Goal: Task Accomplishment & Management: Manage account settings

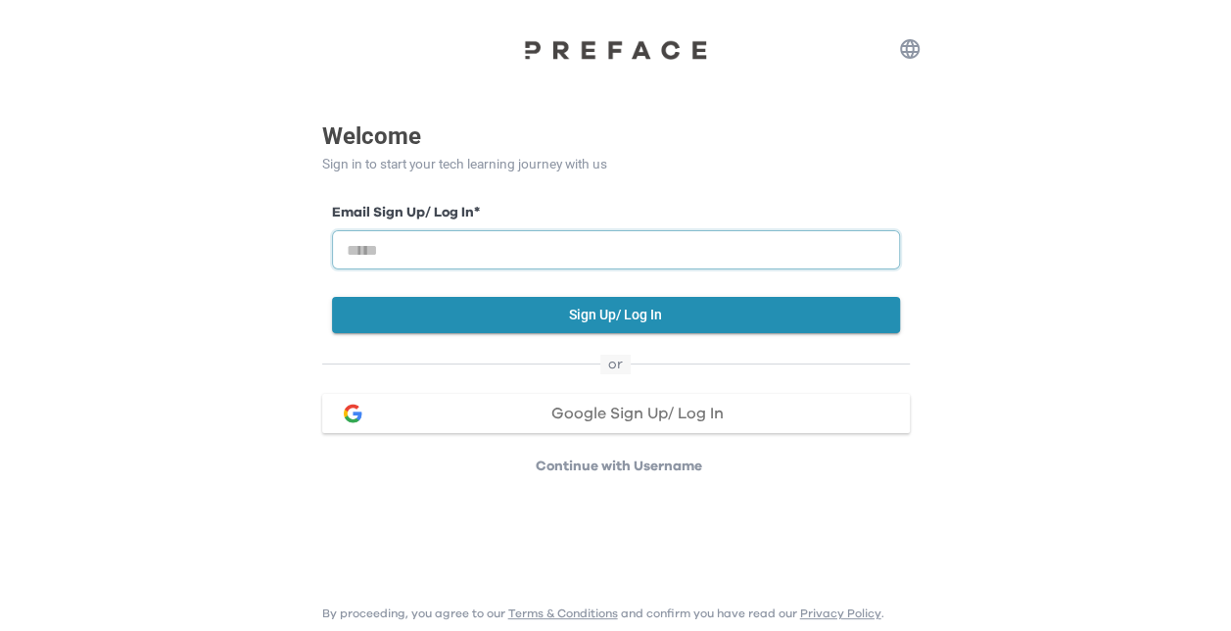
click at [650, 256] on input "email" at bounding box center [616, 249] width 568 height 39
type input "**********"
click at [651, 316] on button "Sign Up/ Log In" at bounding box center [616, 315] width 568 height 36
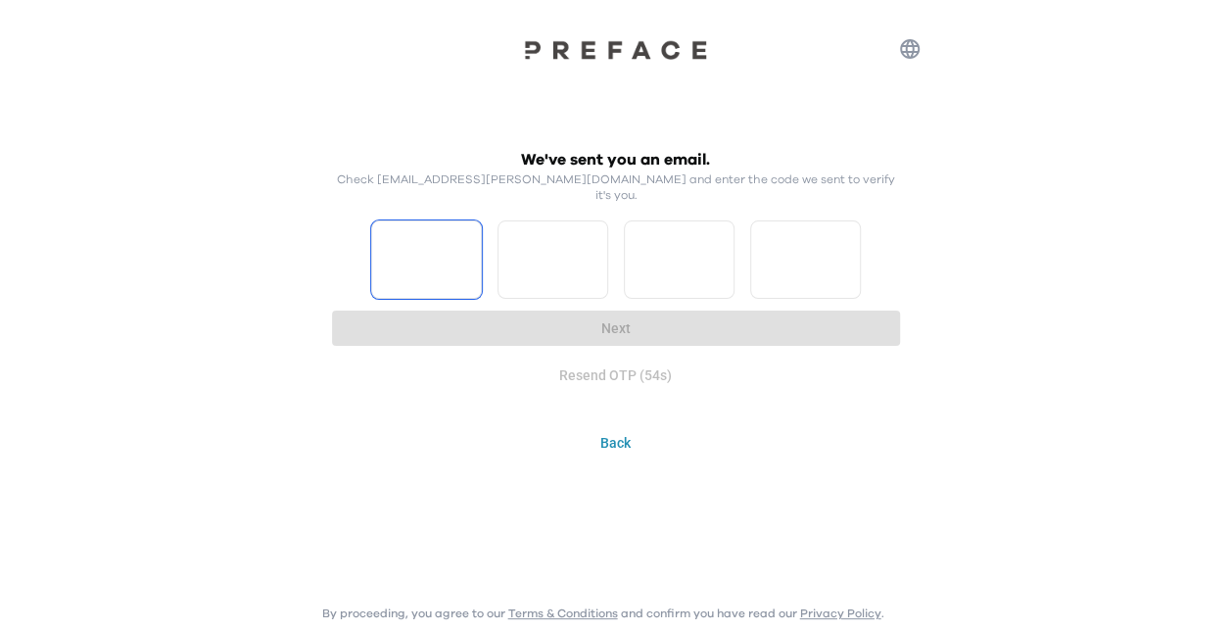
click at [447, 254] on input "Please enter OTP character 1" at bounding box center [426, 259] width 111 height 78
type input "*"
drag, startPoint x: 593, startPoint y: 250, endPoint x: 583, endPoint y: 249, distance: 10.8
click at [593, 250] on input "*" at bounding box center [552, 259] width 111 height 78
click at [593, 237] on input "*" at bounding box center [552, 259] width 111 height 78
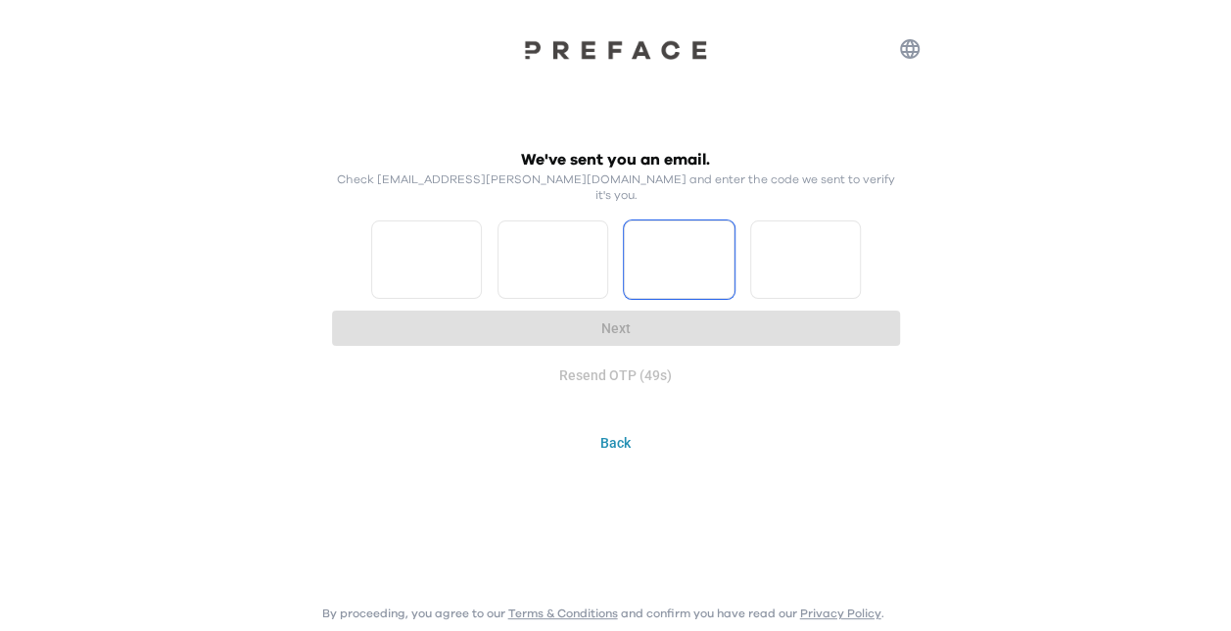
click at [593, 237] on input "*" at bounding box center [552, 259] width 111 height 78
type input "*"
click at [593, 237] on input "*" at bounding box center [552, 259] width 111 height 78
type input "*"
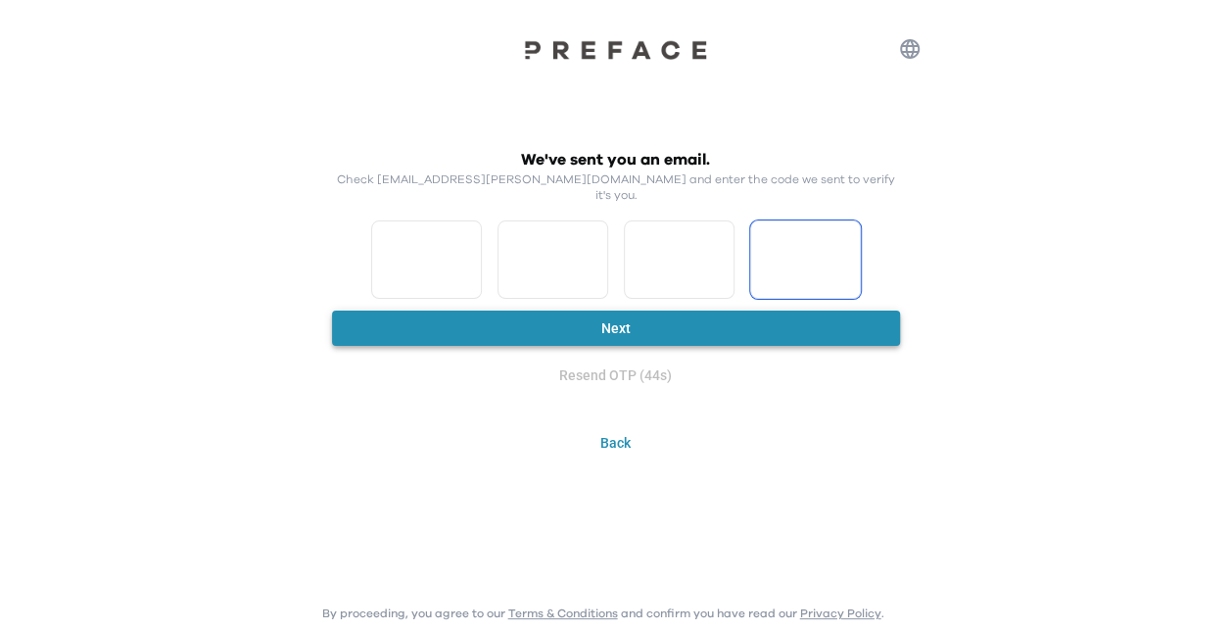
type input "*"
click at [662, 311] on button "Next" at bounding box center [616, 328] width 568 height 36
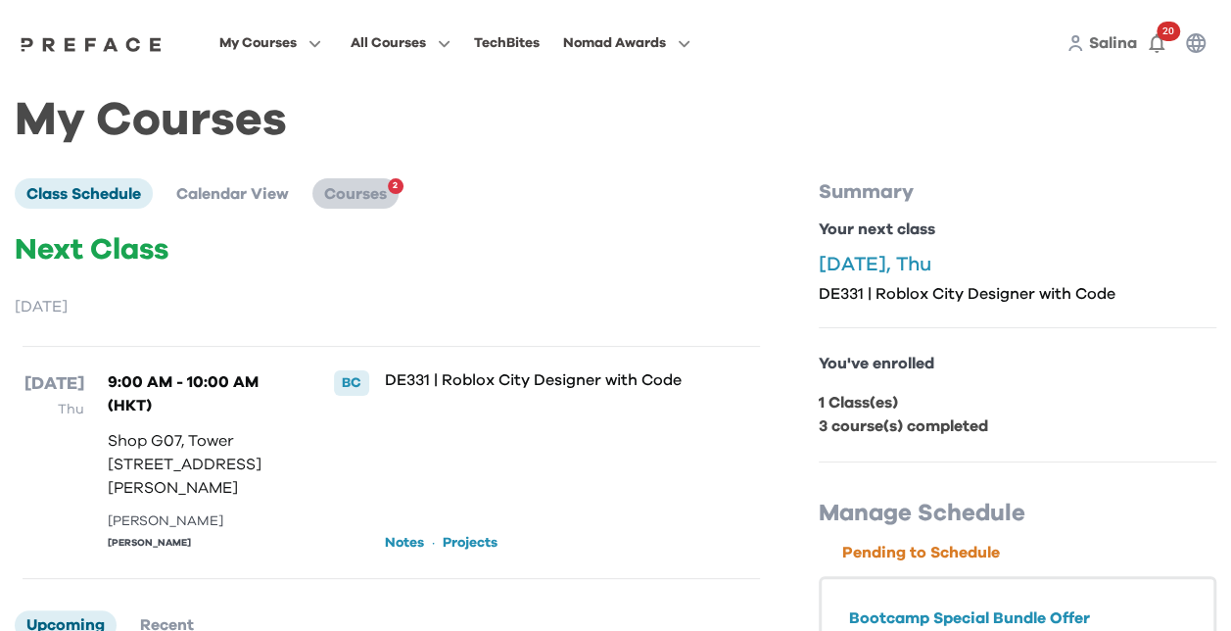
click at [360, 190] on span "Courses" at bounding box center [355, 194] width 63 height 16
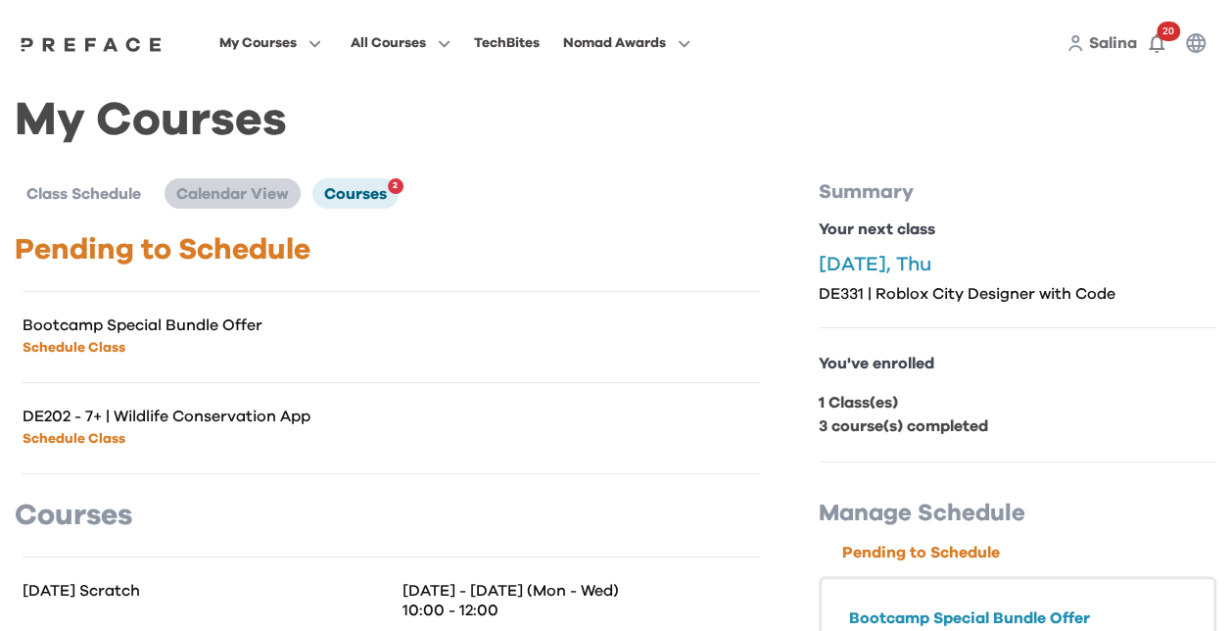
click at [236, 199] on span "Calendar View" at bounding box center [232, 194] width 113 height 16
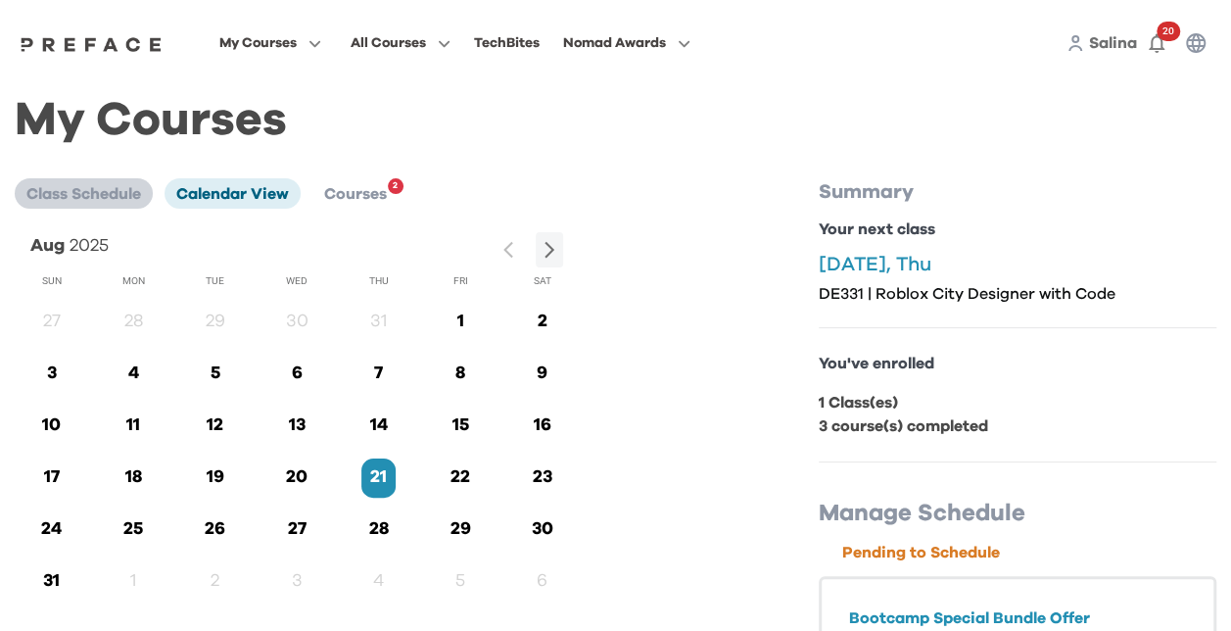
click at [69, 196] on span "Class Schedule" at bounding box center [83, 194] width 115 height 16
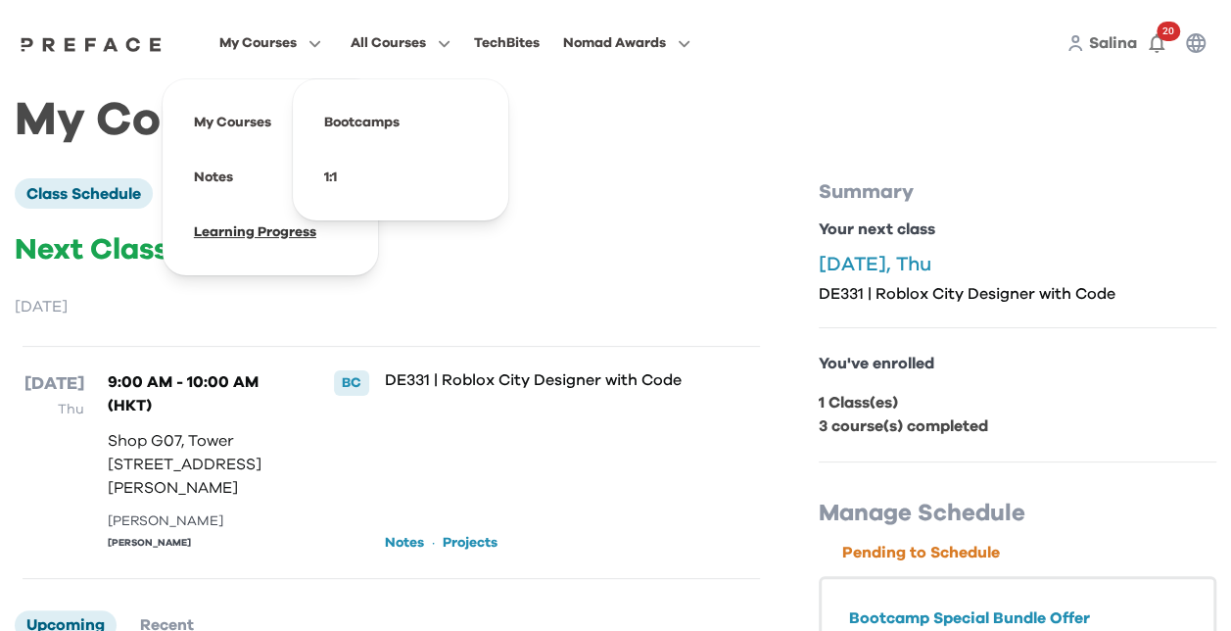
click at [226, 225] on span at bounding box center [270, 232] width 184 height 55
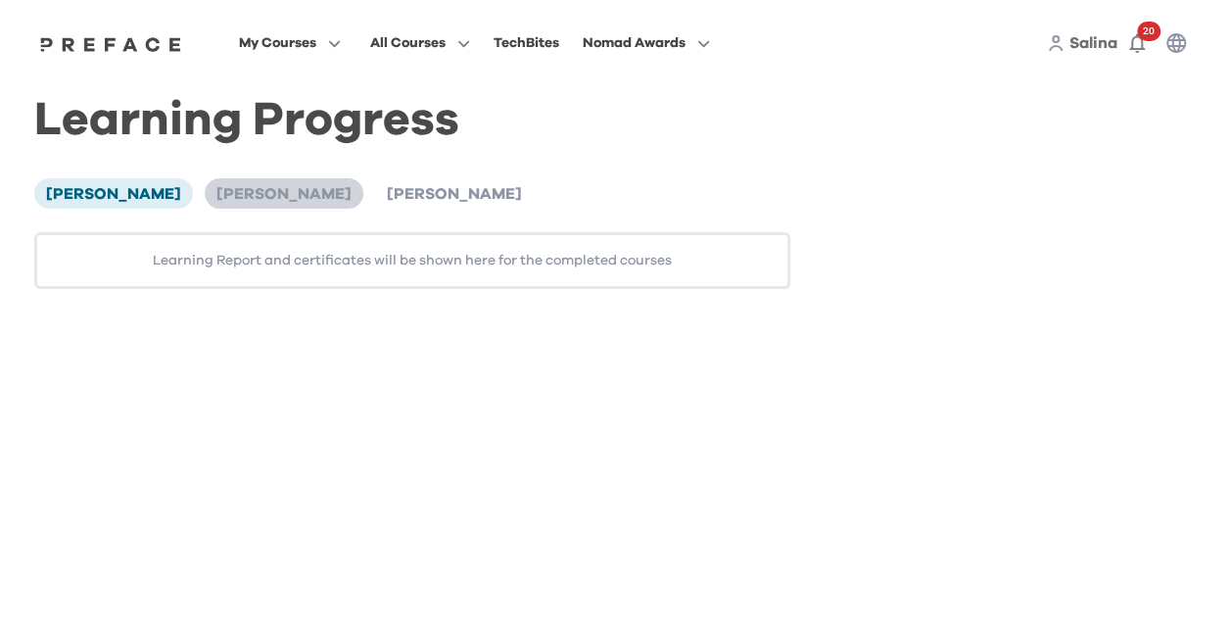
click at [253, 196] on span "[PERSON_NAME]" at bounding box center [283, 194] width 135 height 16
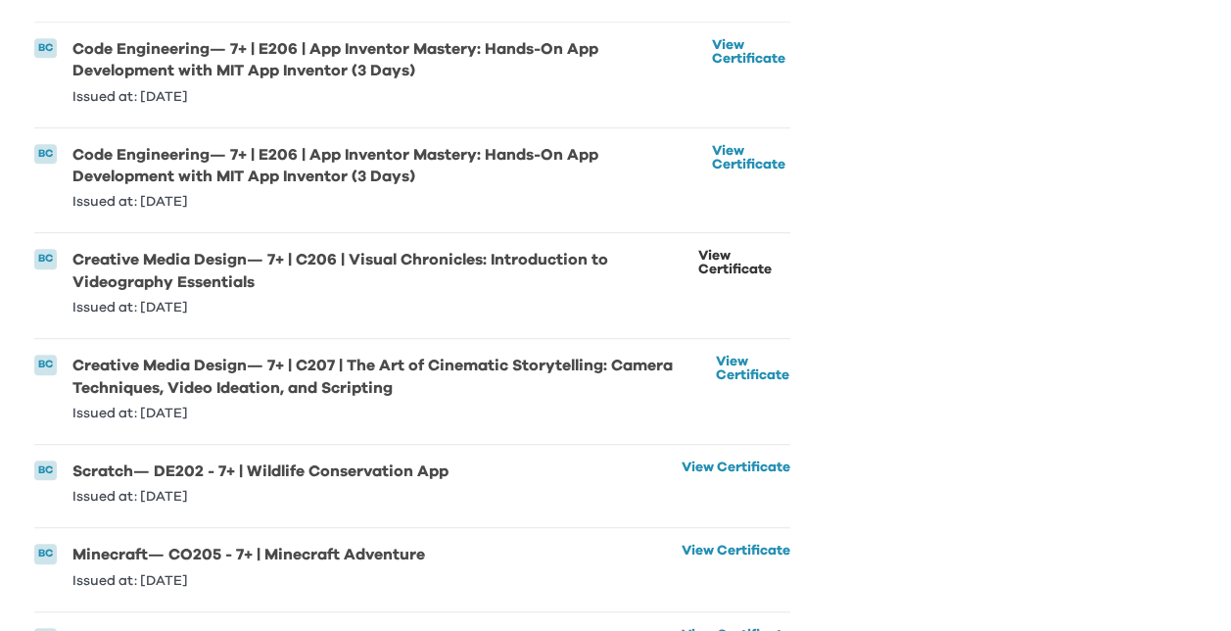
scroll to position [593, 0]
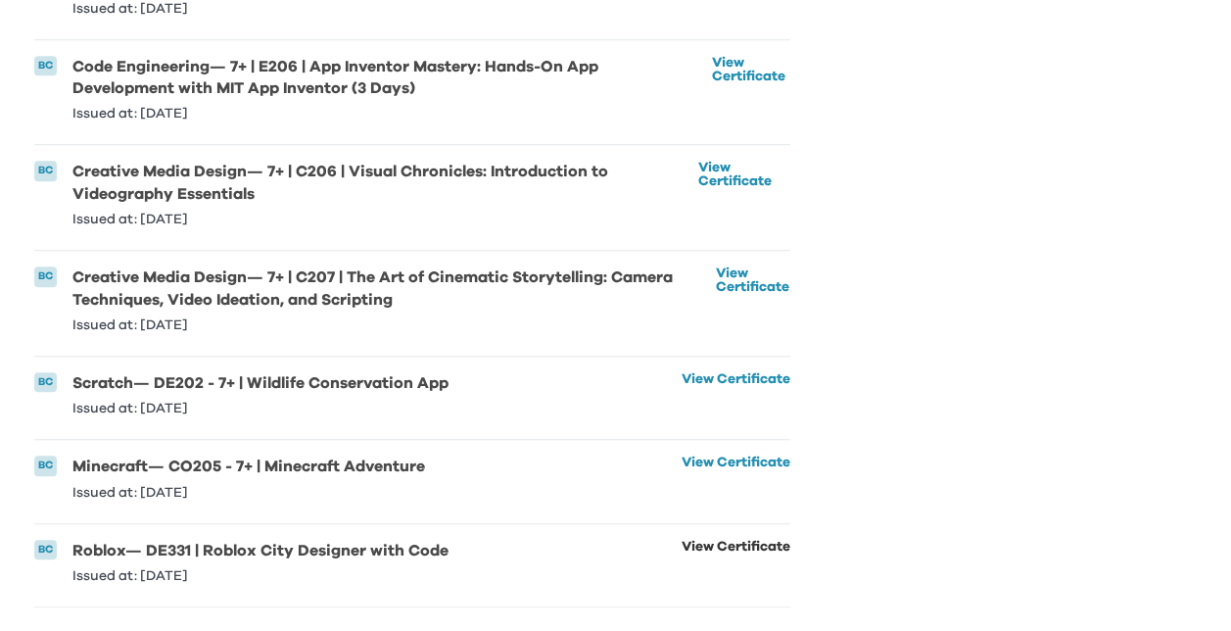
click at [717, 540] on link "View Certificate" at bounding box center [736, 561] width 109 height 43
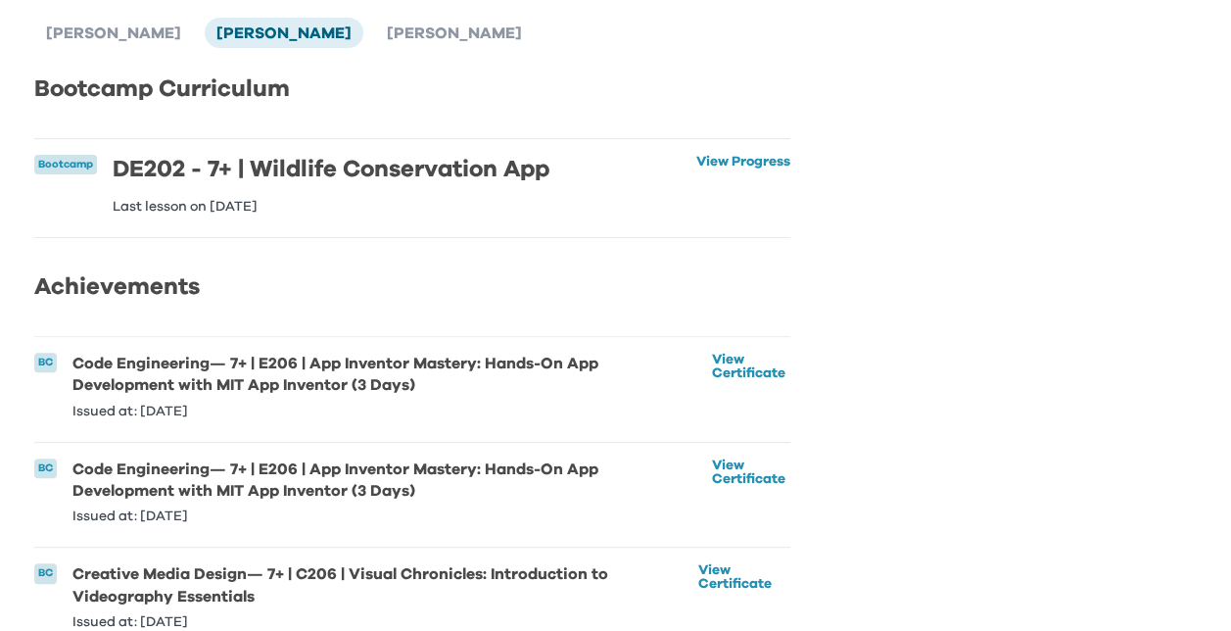
scroll to position [6, 0]
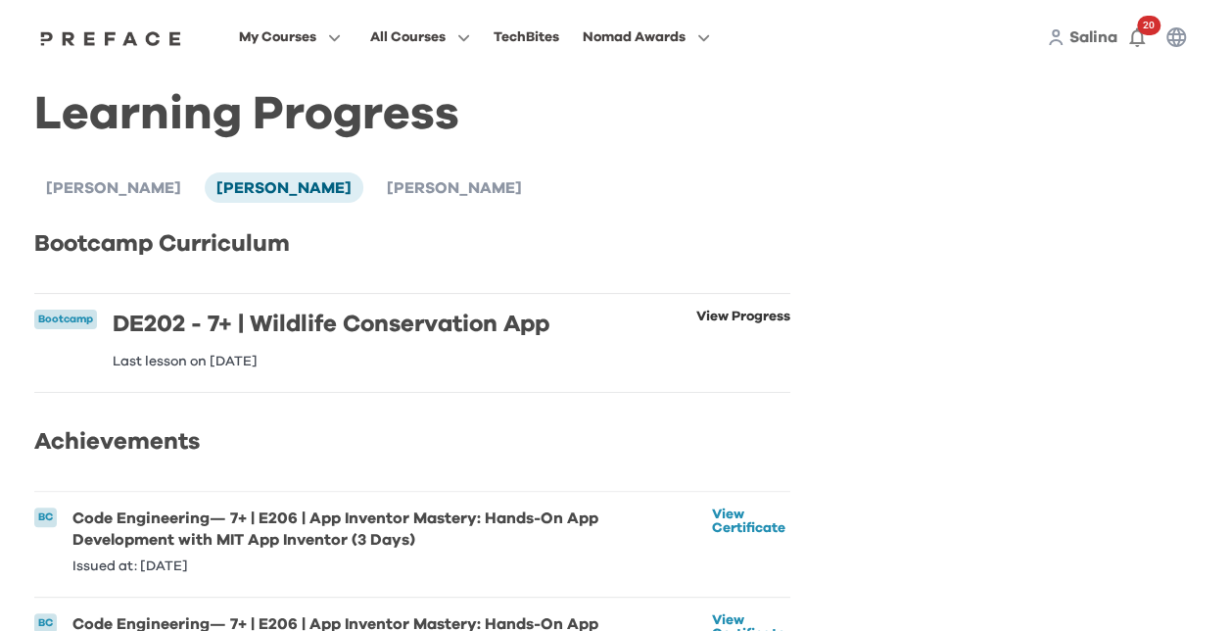
click at [738, 310] on link "View Progress" at bounding box center [743, 338] width 94 height 59
click at [387, 180] on span "Mervyn Chow" at bounding box center [454, 188] width 135 height 16
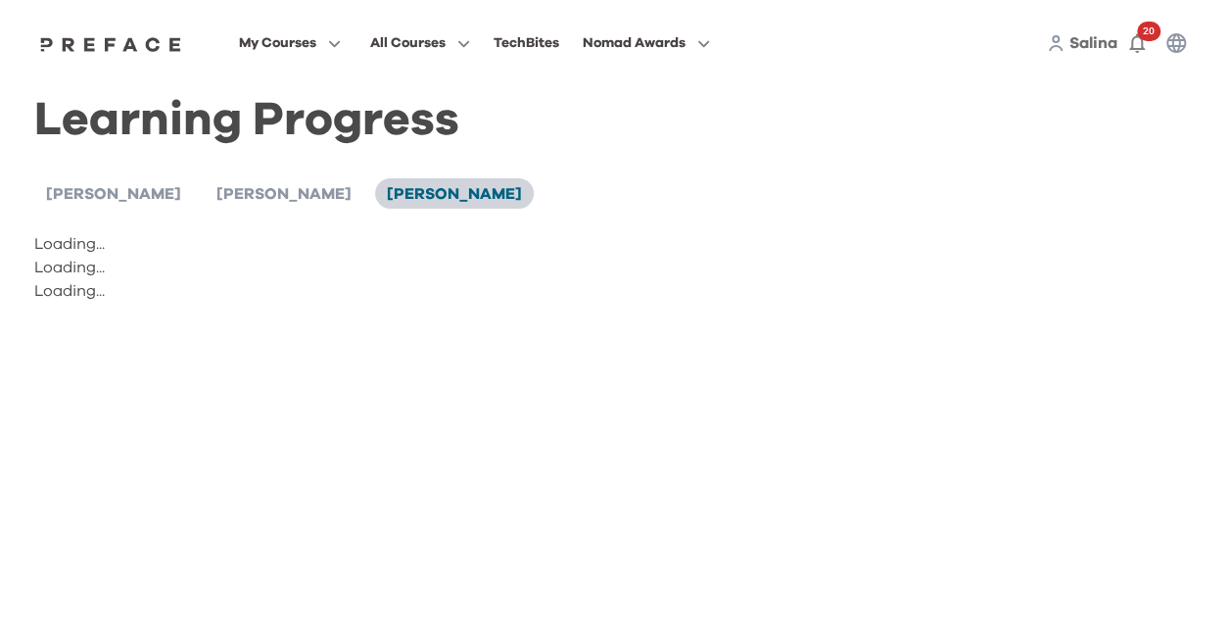
scroll to position [0, 0]
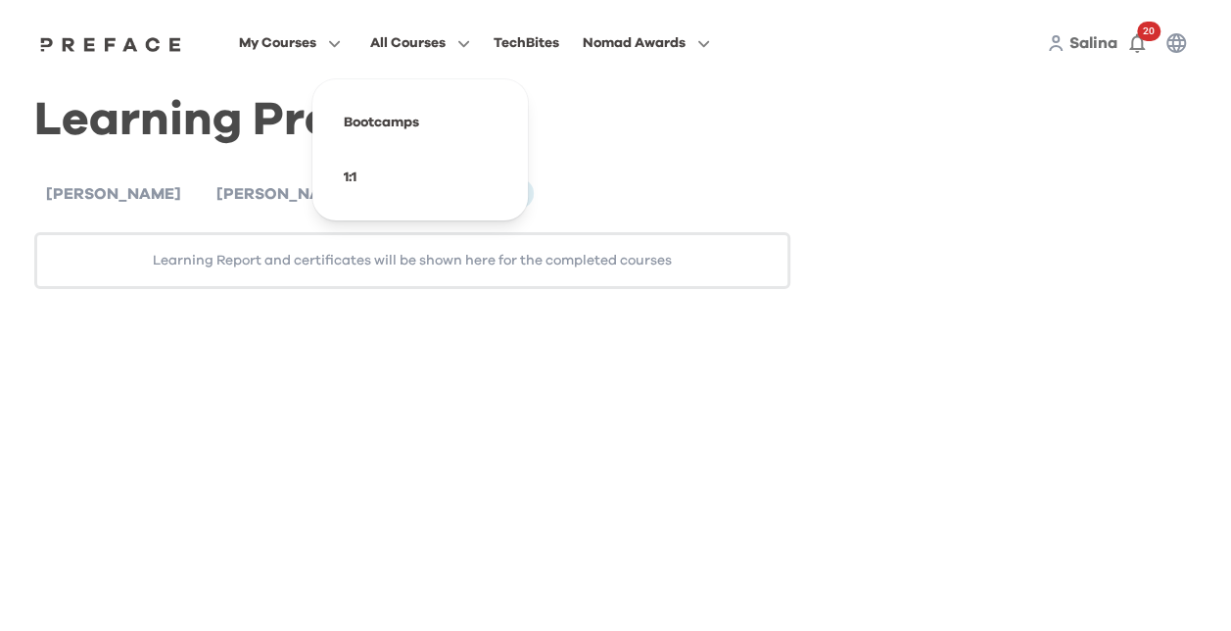
click at [385, 42] on span "All Courses" at bounding box center [407, 43] width 75 height 24
click at [428, 41] on span "All Courses" at bounding box center [407, 43] width 75 height 24
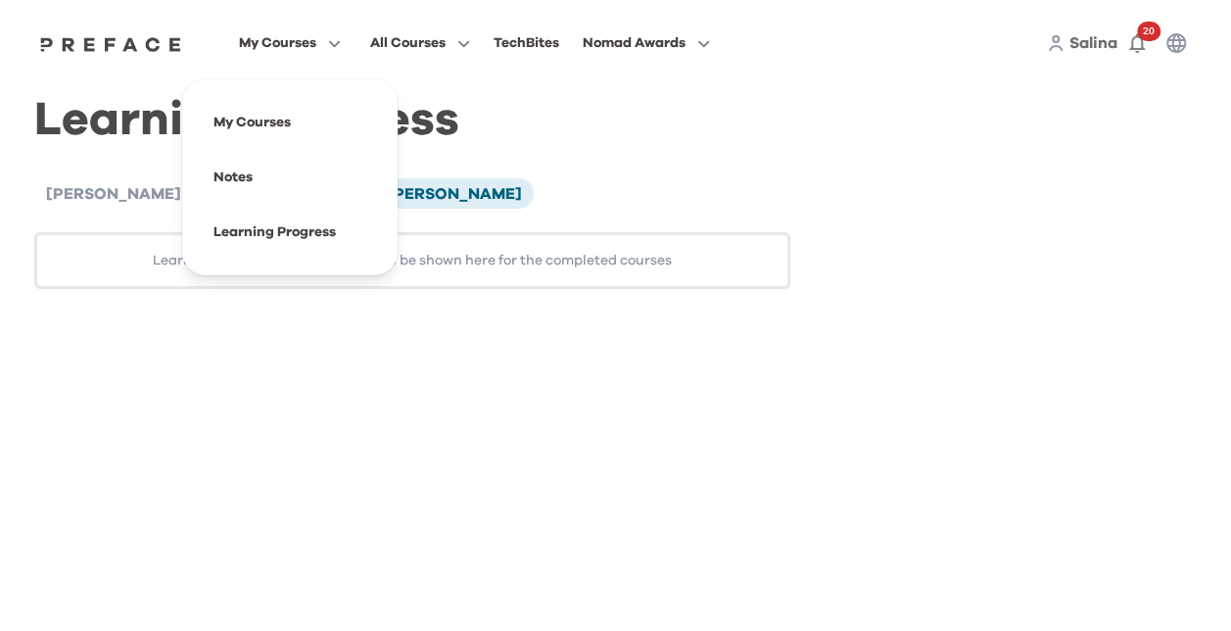
click at [292, 42] on span "My Courses" at bounding box center [277, 43] width 77 height 24
click at [253, 120] on span at bounding box center [290, 122] width 184 height 55
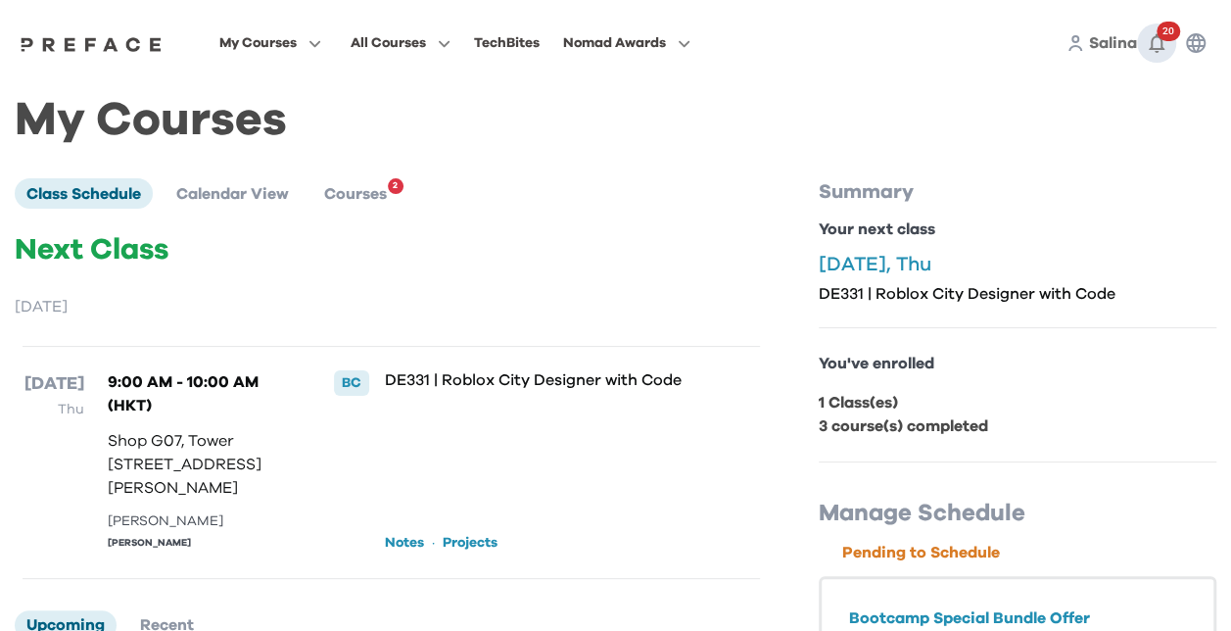
click at [1163, 35] on span "20" at bounding box center [1168, 32] width 24 height 20
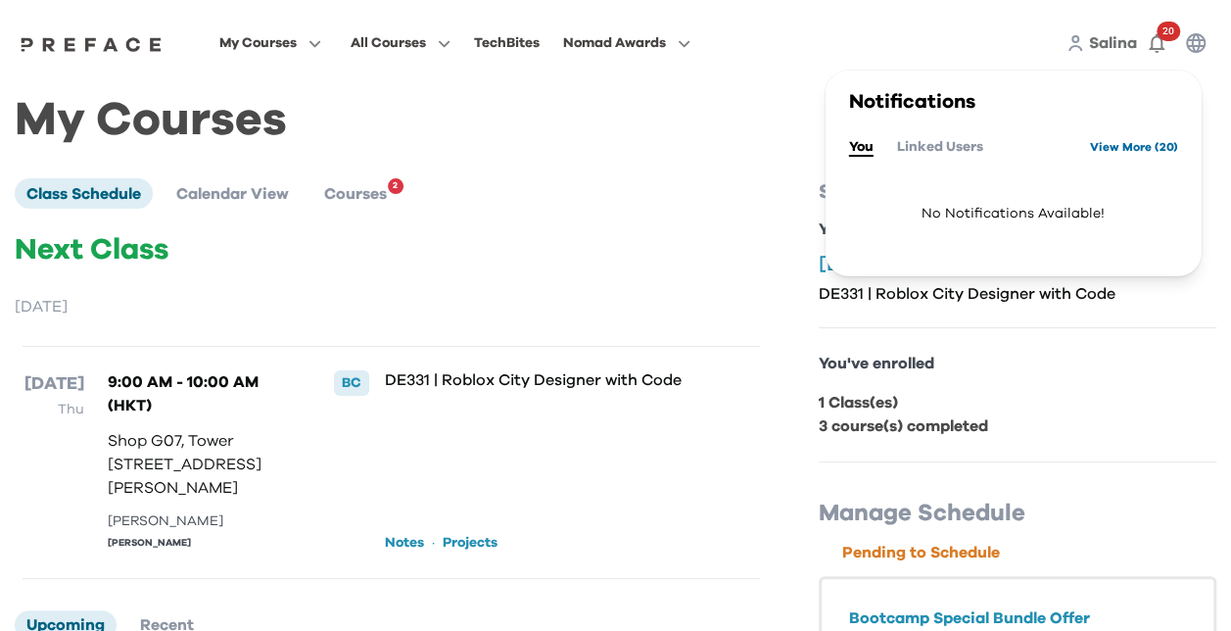
click at [1133, 147] on link "View More ( 20 )" at bounding box center [1134, 146] width 88 height 31
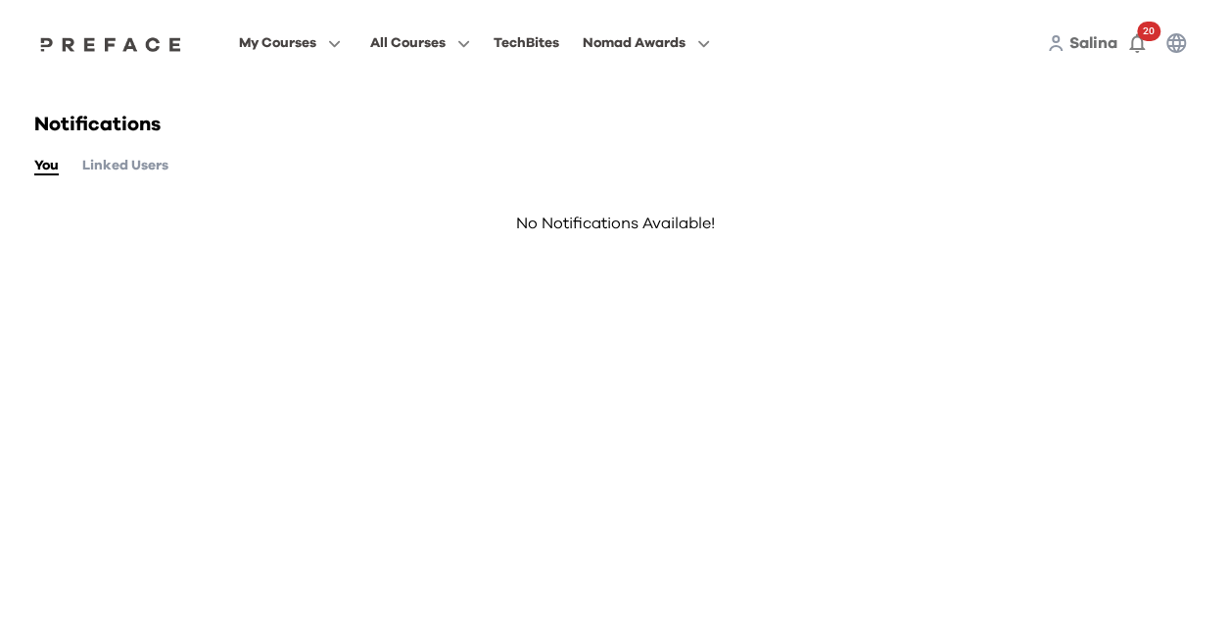
click at [1175, 37] on icon "button" at bounding box center [1176, 43] width 24 height 24
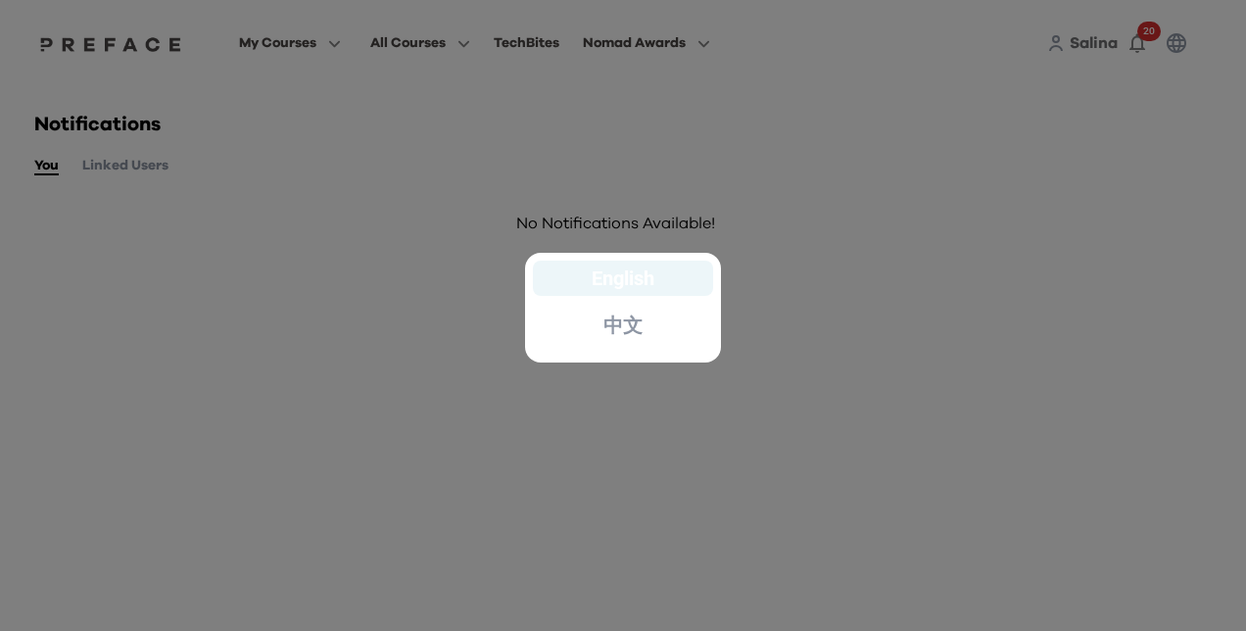
click at [664, 278] on div "English" at bounding box center [623, 277] width 180 height 35
